Goal: Information Seeking & Learning: Learn about a topic

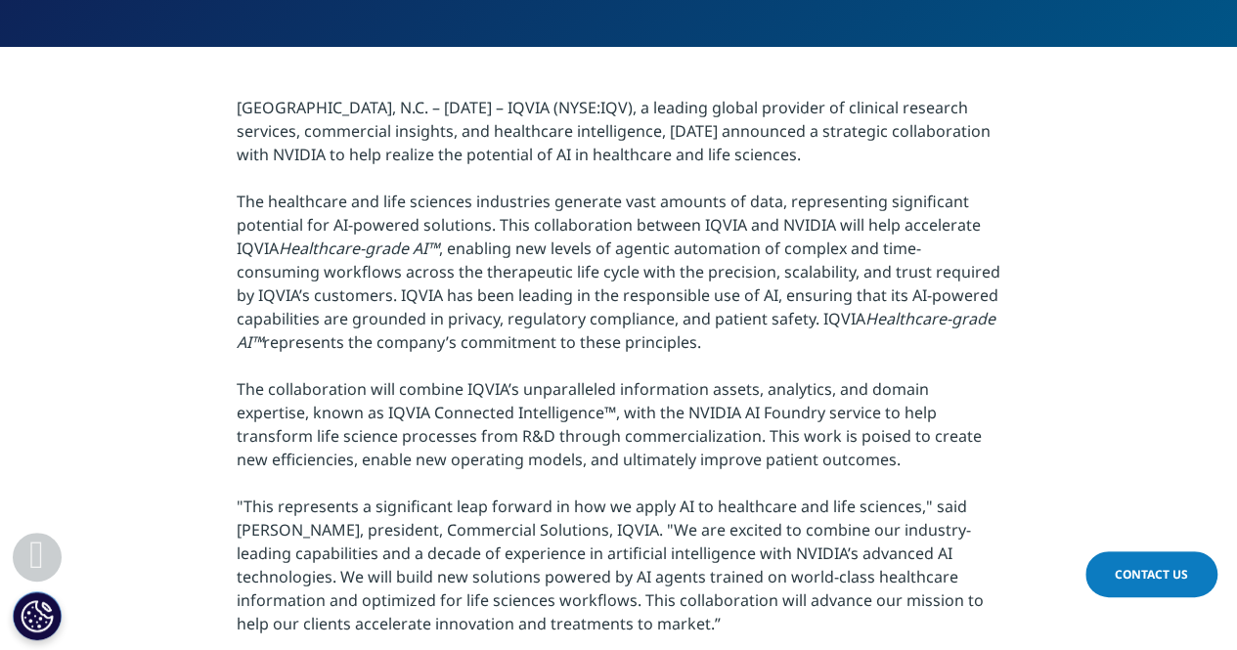
scroll to position [628, 0]
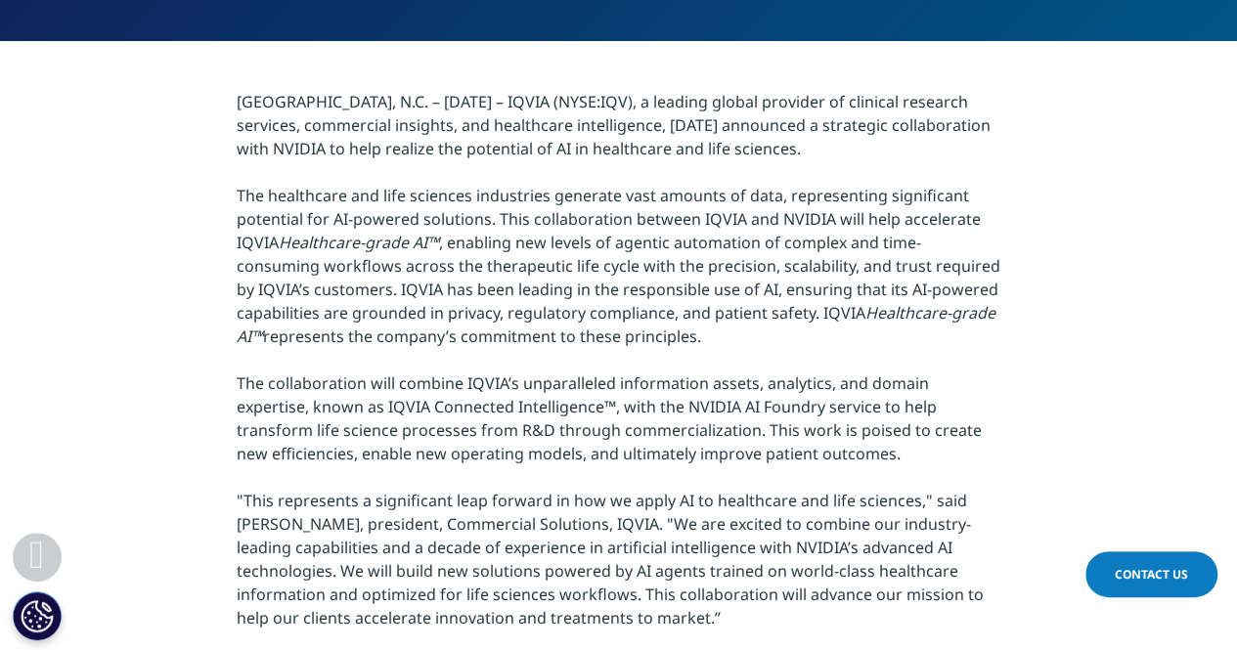
click at [940, 219] on p "RESEARCH TRIANGLE PARK, N.C. – January 13, 2025 – IQVIA (NYSE:IQV), a leading g…" at bounding box center [618, 436] width 763 height 692
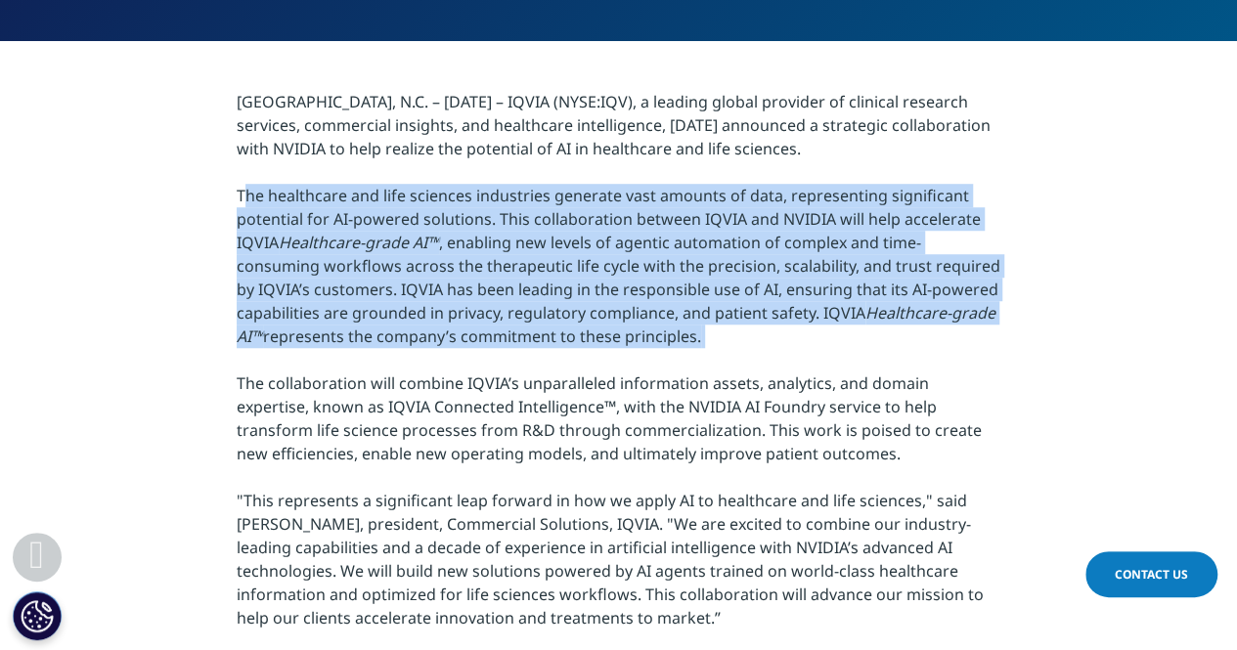
click at [940, 219] on p "RESEARCH TRIANGLE PARK, N.C. – January 13, 2025 – IQVIA (NYSE:IQV), a leading g…" at bounding box center [618, 436] width 763 height 692
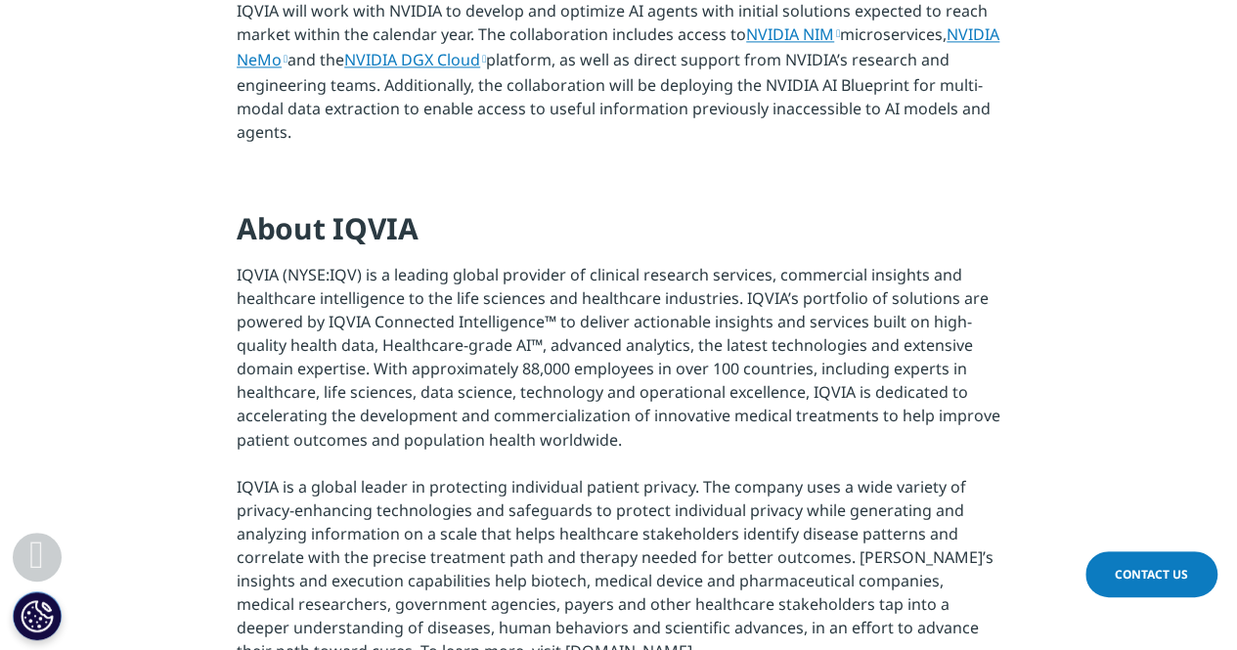
scroll to position [1412, 0]
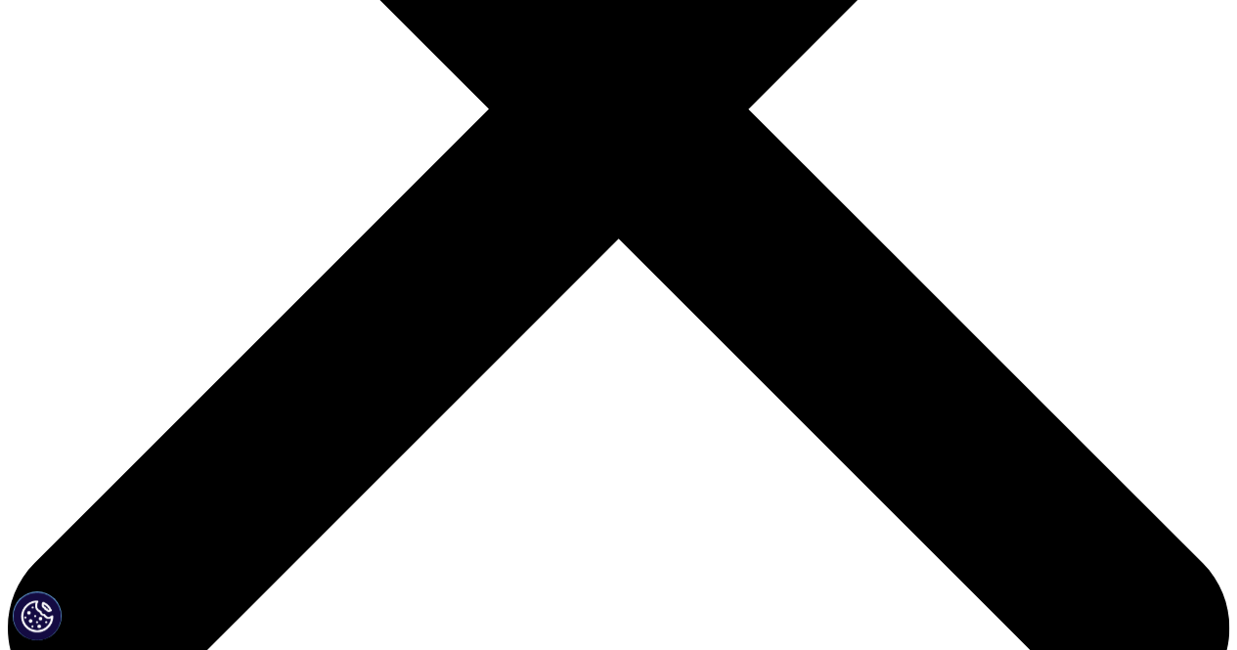
scroll to position [721, 0]
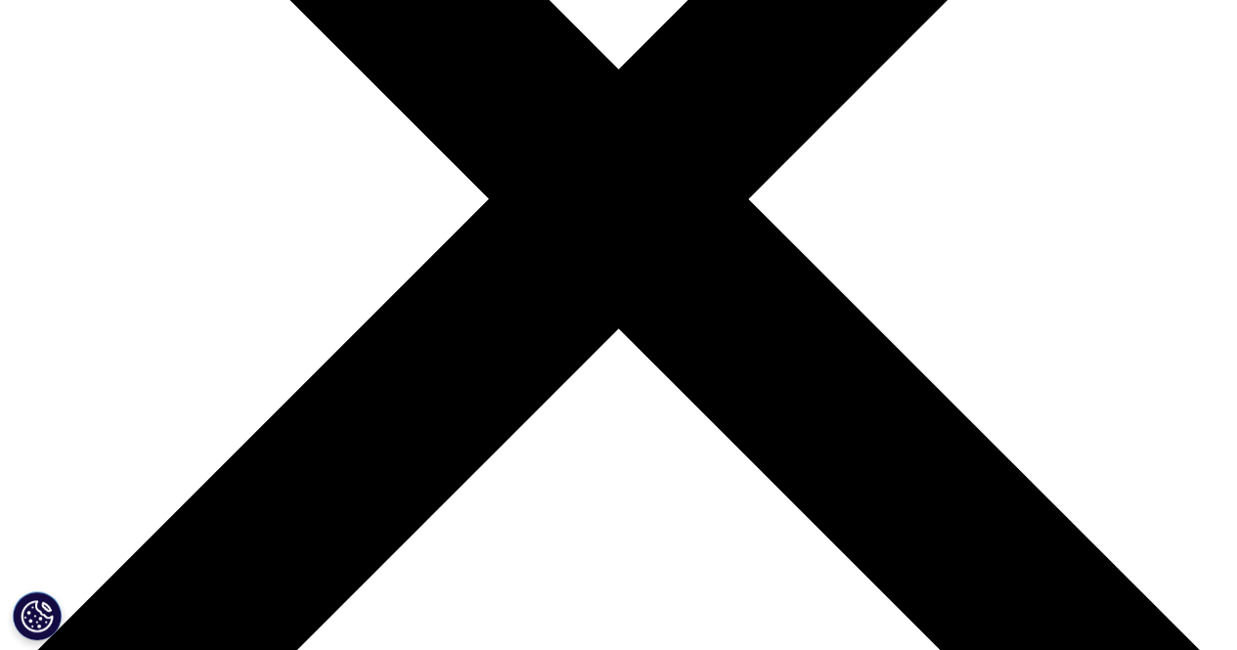
scroll to position [538, 0]
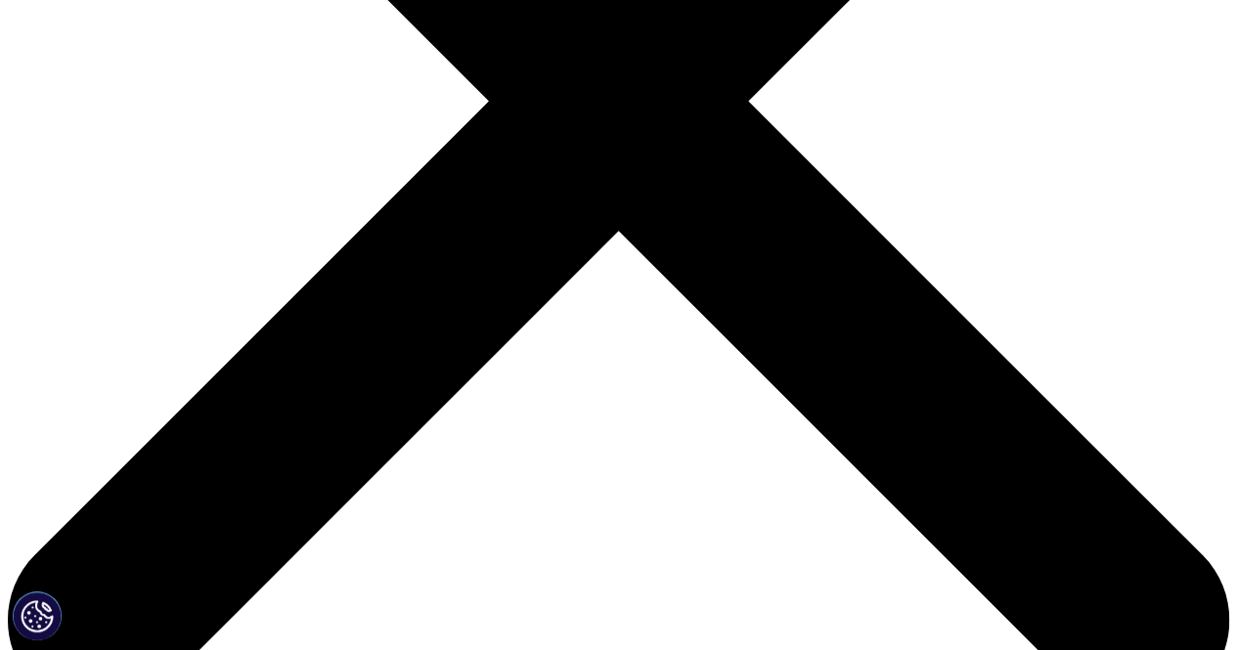
drag, startPoint x: 413, startPoint y: 372, endPoint x: 549, endPoint y: 380, distance: 136.1
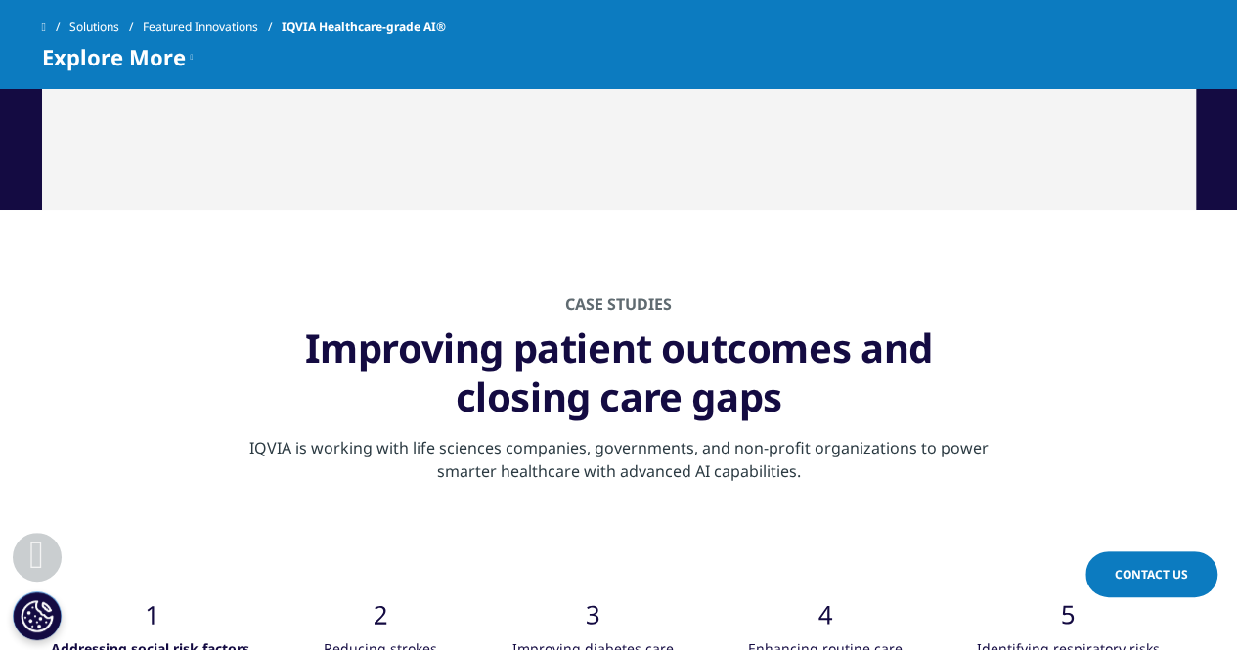
scroll to position [7253, 0]
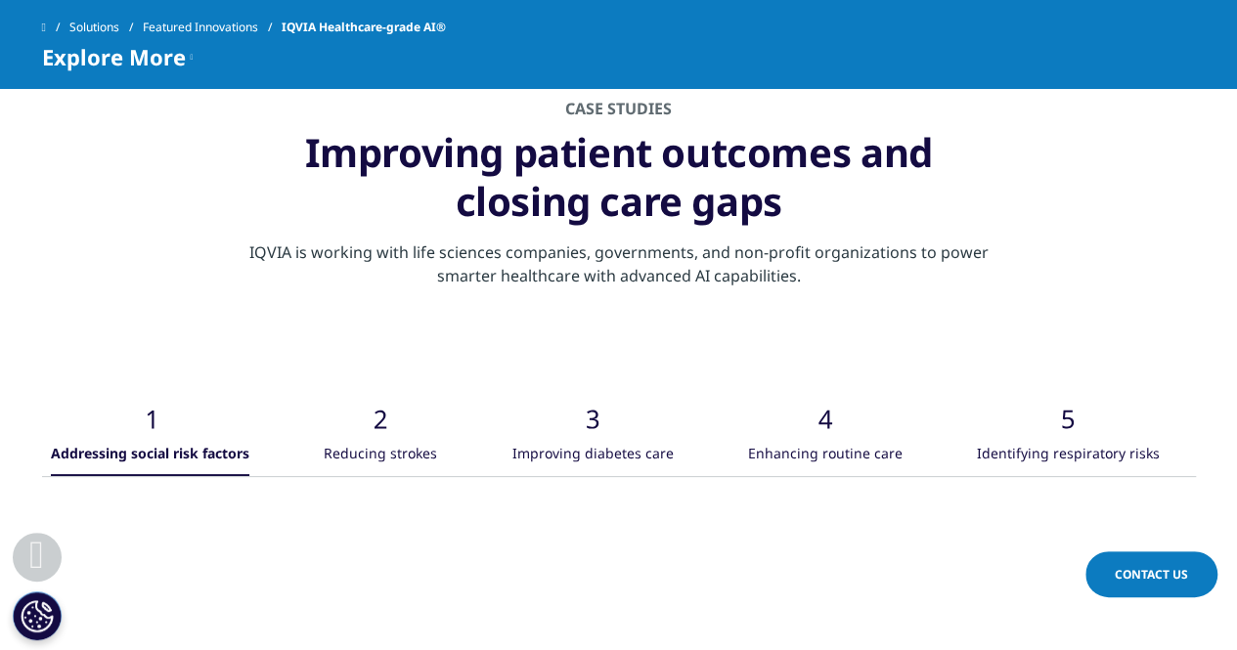
click at [615, 447] on div "Improving diabetes care" at bounding box center [591, 455] width 161 height 42
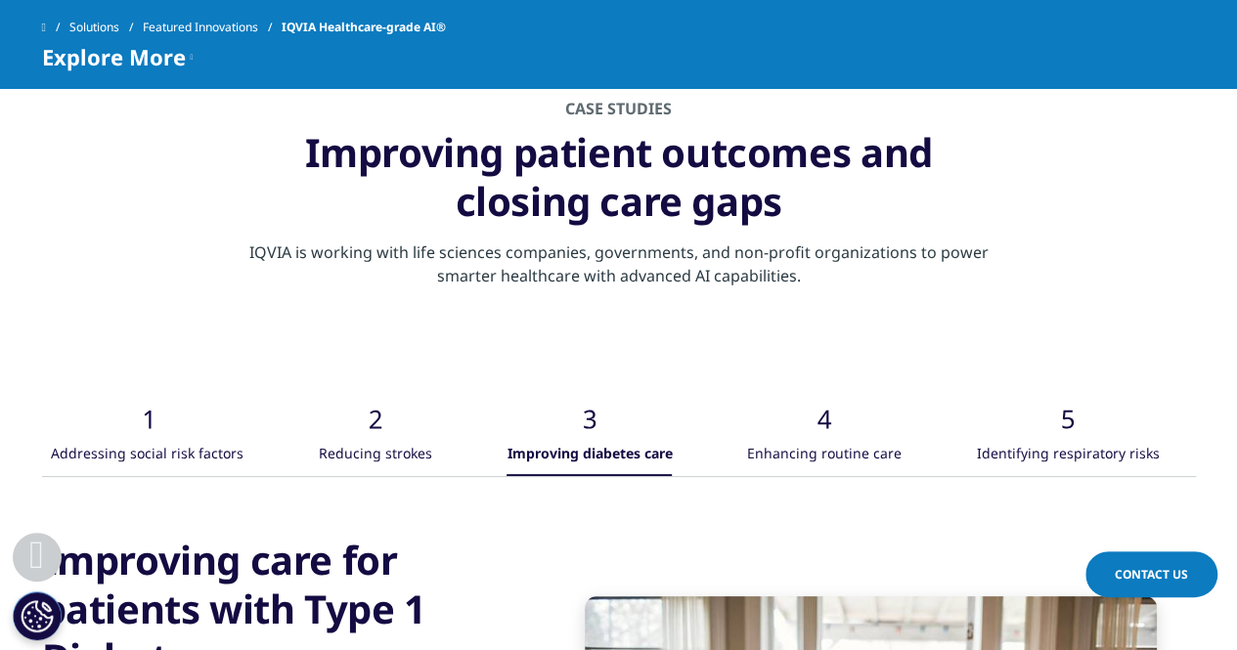
click at [805, 424] on icon ".cls-1{fill:#caced0;}" at bounding box center [824, 400] width 59 height 59
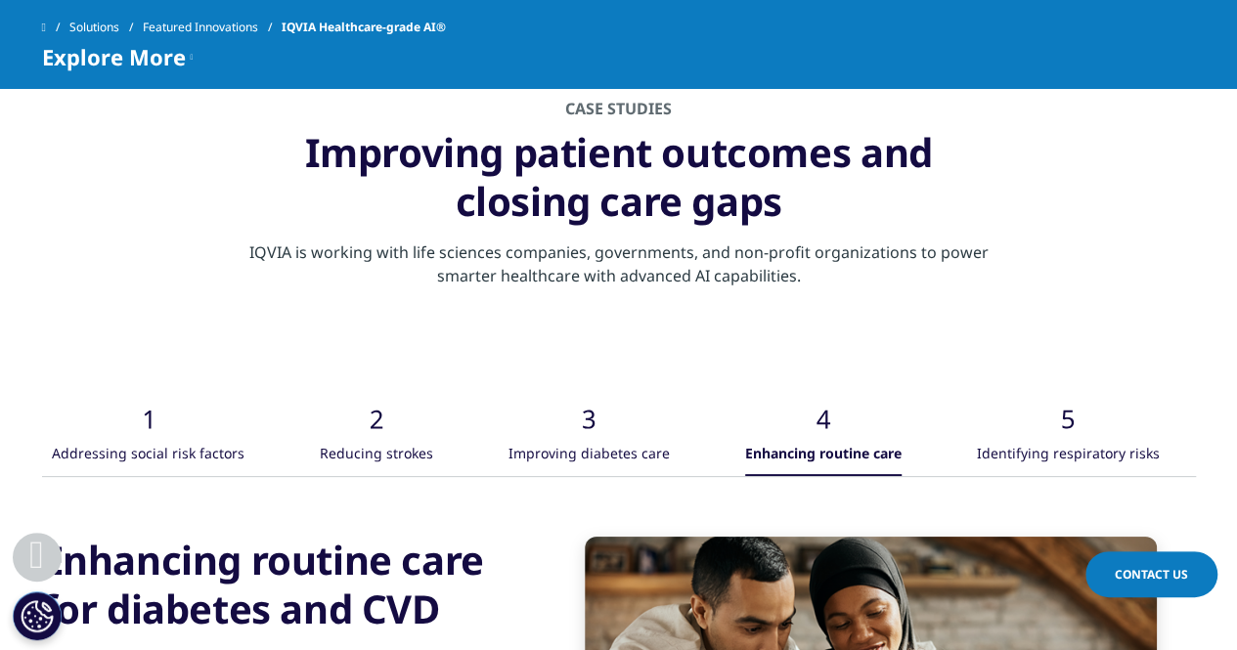
click at [1009, 423] on div ".cls-1{fill:#caced0;} Identifying respiratory risks" at bounding box center [1068, 423] width 183 height 105
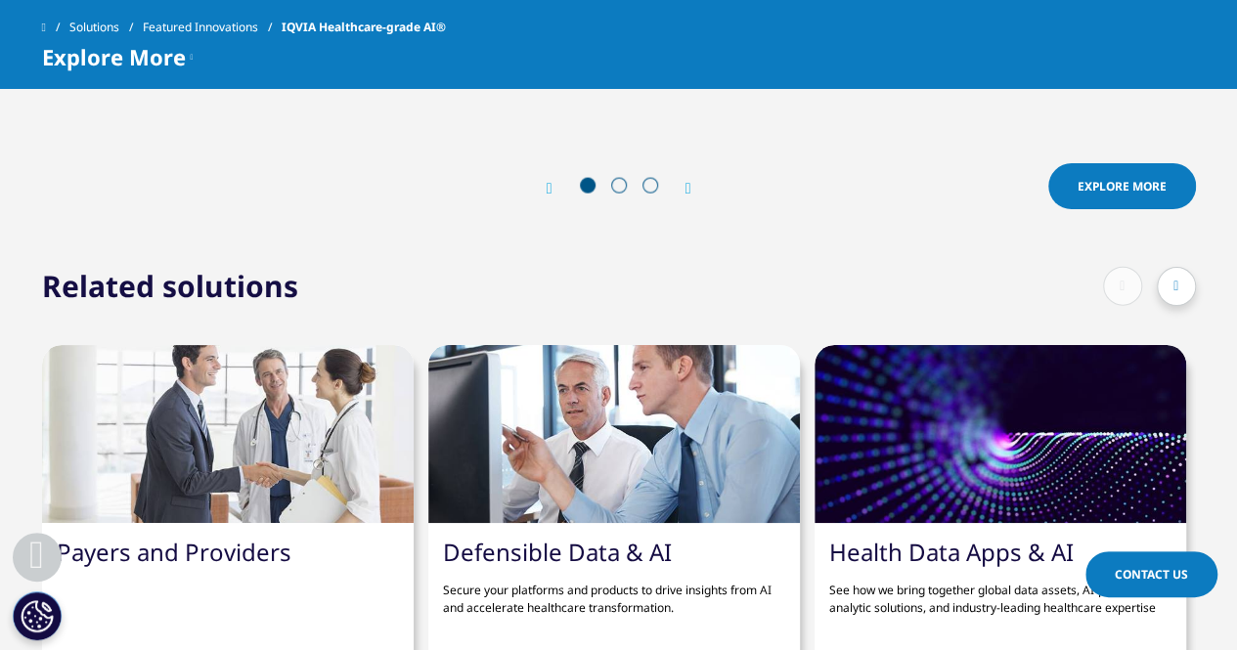
scroll to position [9697, 0]
